Goal: Task Accomplishment & Management: Manage account settings

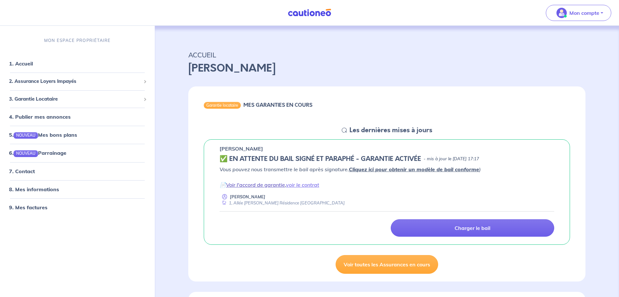
click at [276, 185] on link "Voir l'accord de garantie" at bounding box center [255, 185] width 59 height 6
click at [307, 186] on link "voir le contrat" at bounding box center [302, 185] width 33 height 6
click at [253, 185] on link "Voir l'accord de garantie" at bounding box center [255, 185] width 59 height 6
click at [309, 186] on link "voir le contrat" at bounding box center [302, 185] width 33 height 6
click at [385, 266] on link "Voir toutes les Assurances en cours" at bounding box center [387, 264] width 103 height 19
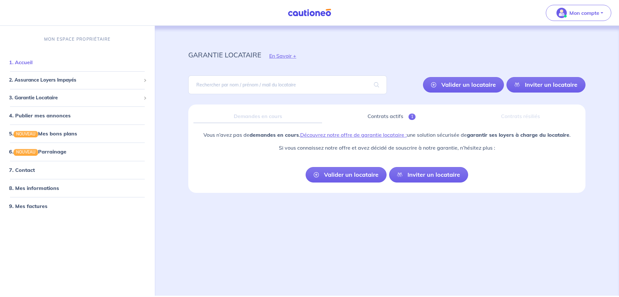
click at [25, 64] on link "1. Accueil" at bounding box center [21, 62] width 24 height 6
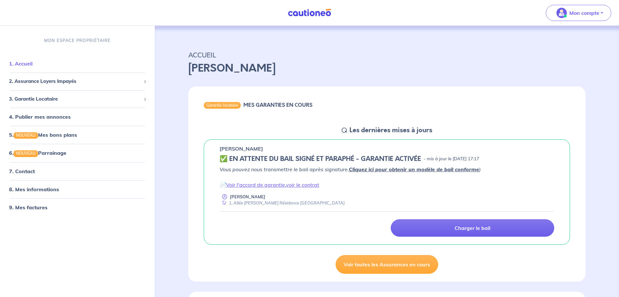
click at [33, 62] on link "1. Accueil" at bounding box center [21, 63] width 24 height 6
click at [593, 14] on p "Mon compte" at bounding box center [585, 13] width 30 height 8
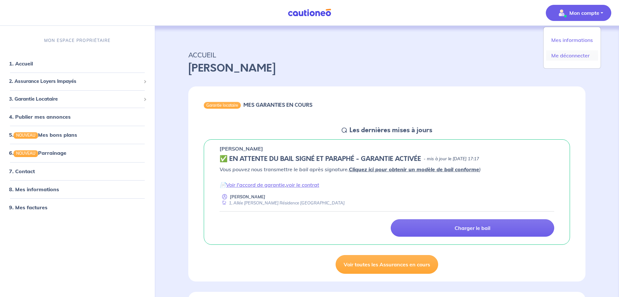
click at [578, 58] on link "Me déconnecter" at bounding box center [572, 55] width 52 height 10
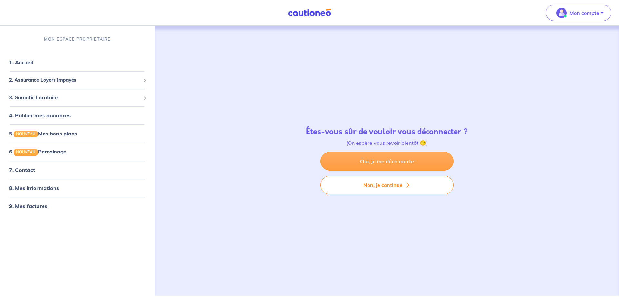
click at [410, 164] on link "Oui, je me déconnecte" at bounding box center [387, 161] width 133 height 19
